Goal: Task Accomplishment & Management: Use online tool/utility

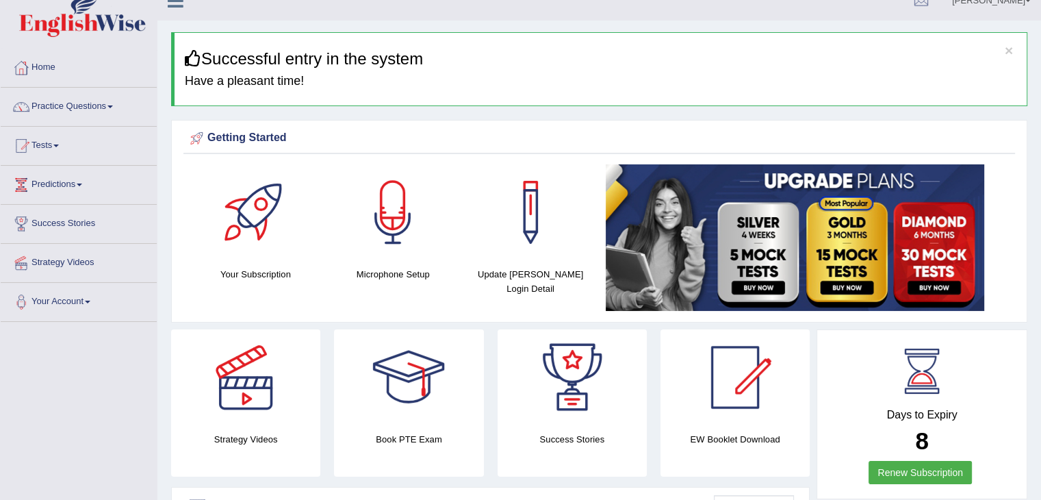
scroll to position [71, 0]
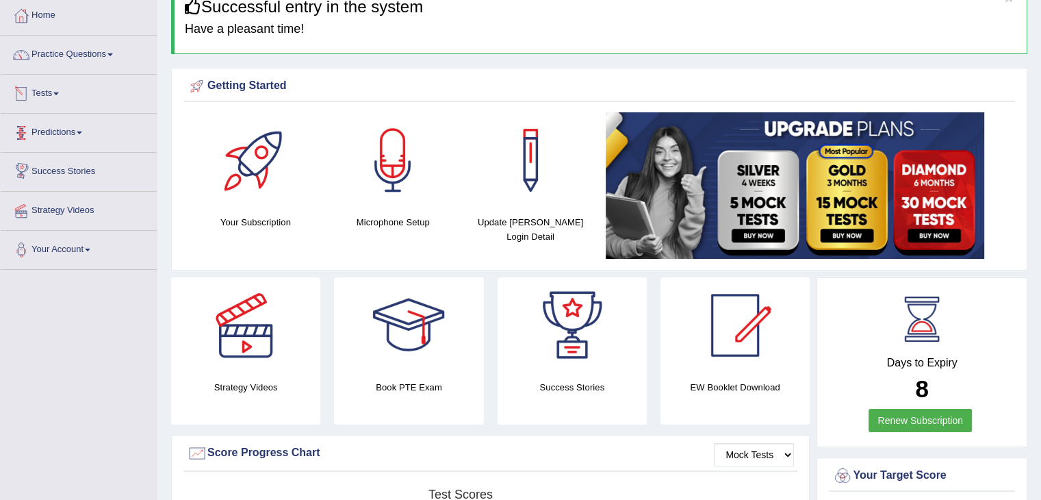
click at [63, 98] on link "Tests" at bounding box center [79, 92] width 156 height 34
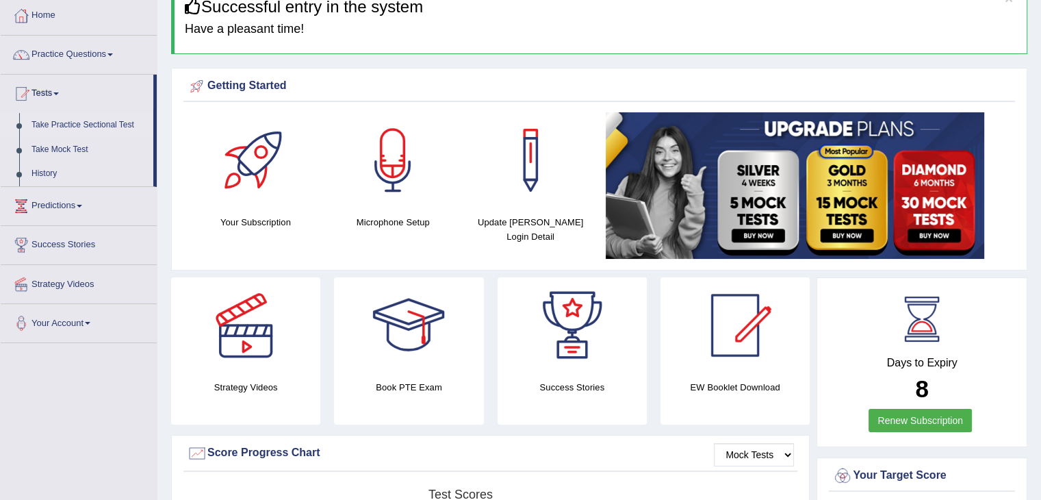
click at [60, 129] on link "Take Practice Sectional Test" at bounding box center [89, 125] width 128 height 25
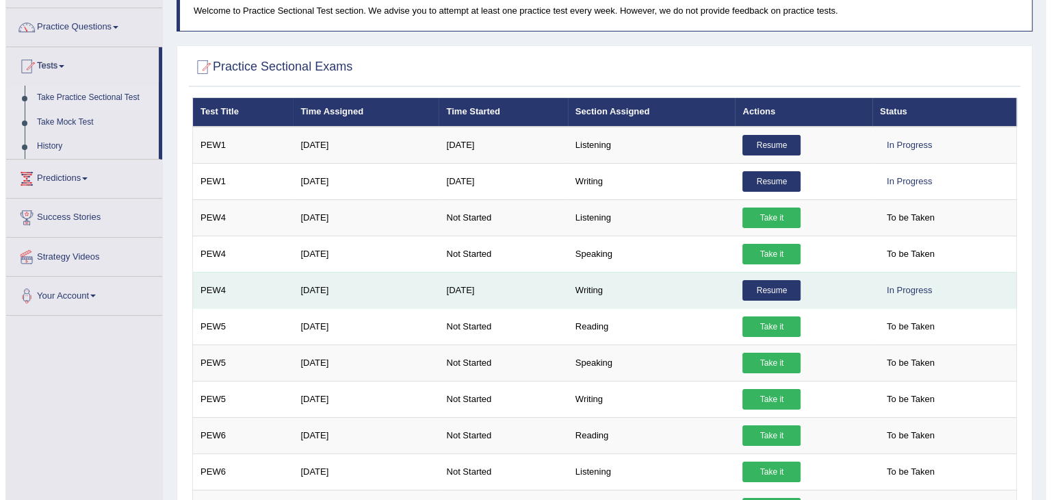
scroll to position [105, 0]
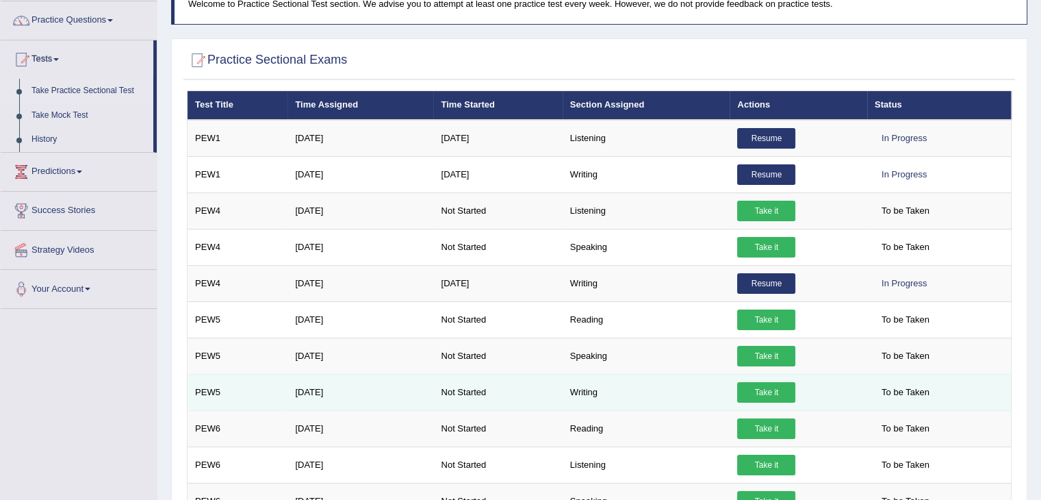
click at [757, 393] on link "Take it" at bounding box center [766, 392] width 58 height 21
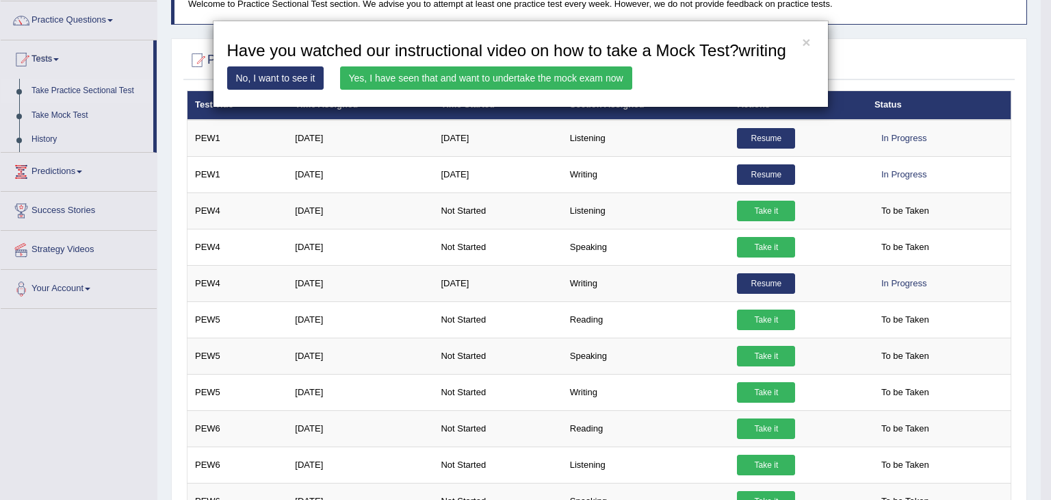
click at [448, 75] on link "Yes, I have seen that and want to undertake the mock exam now" at bounding box center [486, 77] width 292 height 23
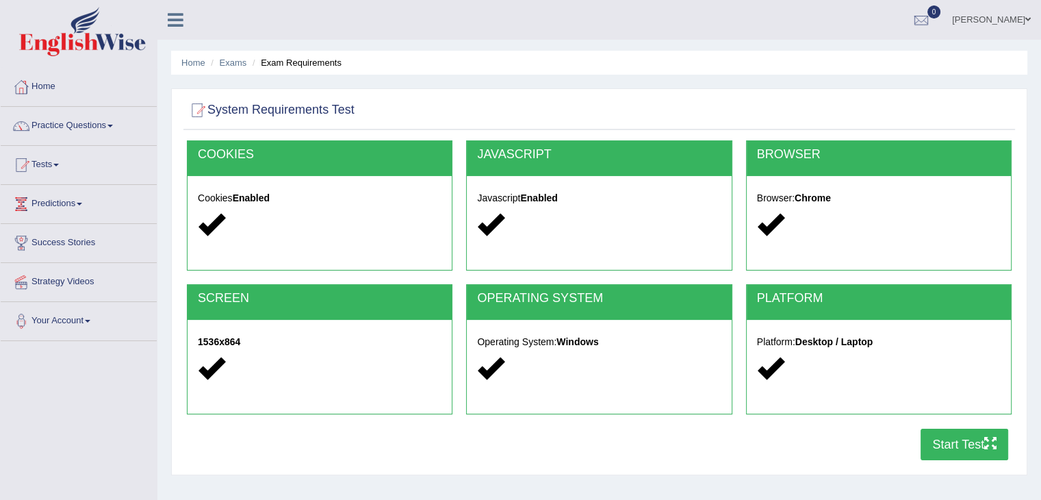
click at [957, 444] on button "Start Test" at bounding box center [964, 443] width 88 height 31
